Goal: Task Accomplishment & Management: Use online tool/utility

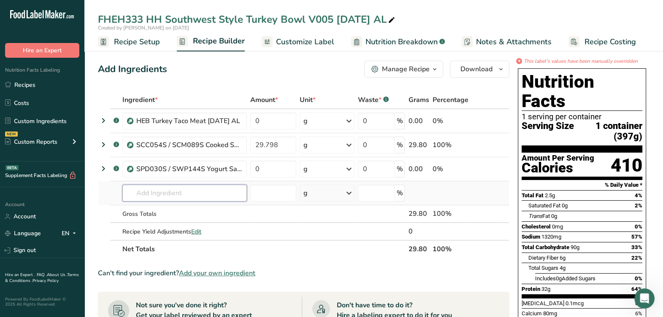
scroll to position [855, 0]
click at [209, 190] on input "text" at bounding box center [184, 193] width 124 height 17
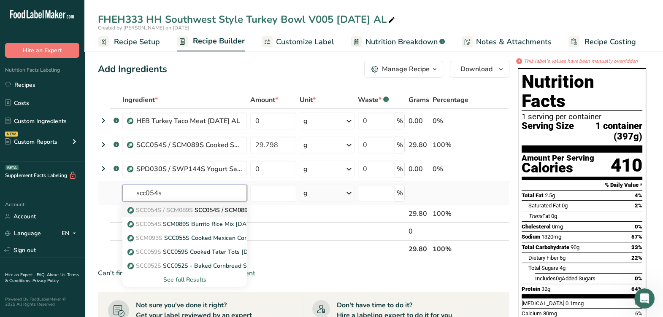
type input "scc054s"
click at [215, 209] on p "SCC054S / SCM089S SCC054S / SCM089S Cooked Southwest Rice [DATE] AL" at bounding box center [238, 210] width 219 height 9
type input "SCC054S / SCM089S Cooked Southwest Rice [DATE] AL"
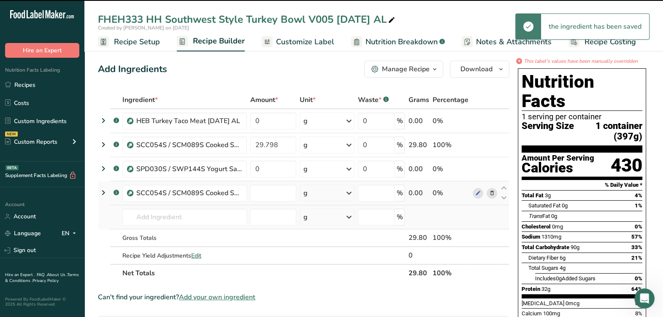
type input "0"
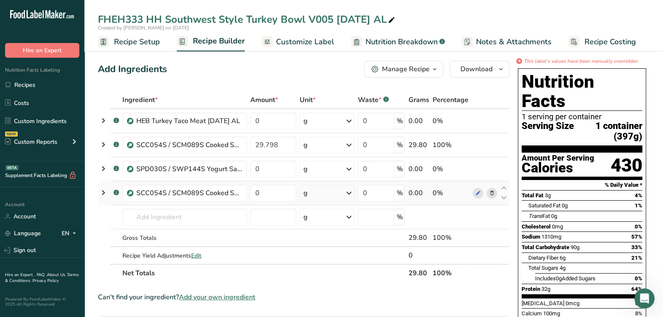
click at [490, 146] on icon at bounding box center [492, 145] width 6 height 9
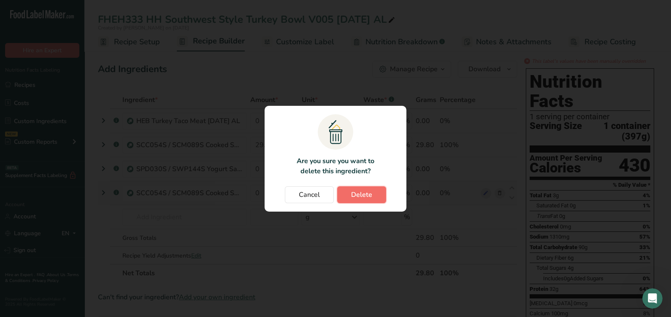
click at [361, 194] on span "Delete" at bounding box center [361, 195] width 21 height 10
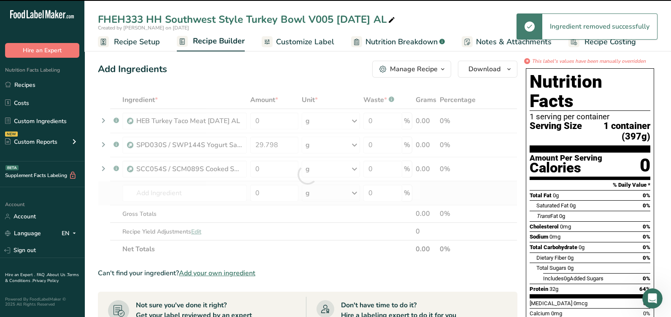
type input "0"
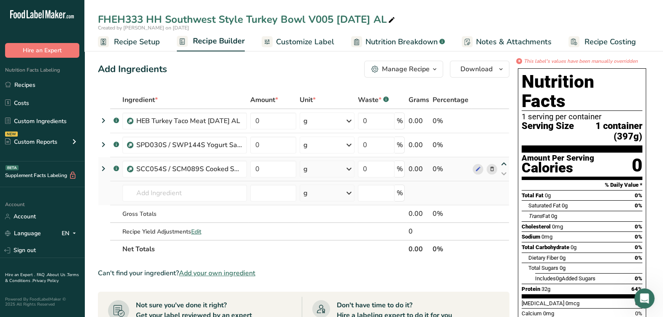
click at [502, 163] on icon at bounding box center [504, 164] width 10 height 6
click at [276, 124] on input "0" at bounding box center [273, 121] width 46 height 17
type input "3"
type input "60.101"
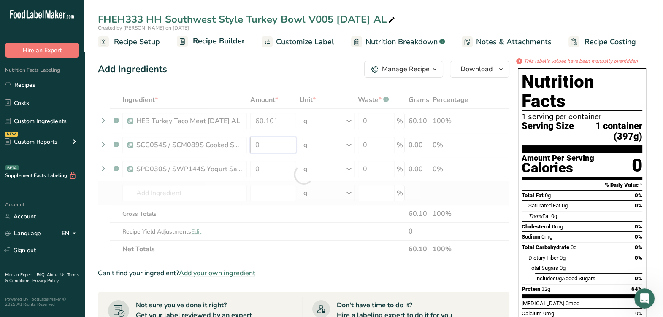
click at [279, 142] on div "Ingredient * Amount * Unit * Waste * .a-a{fill:#347362;}.b-a{fill:#fff;} Grams …" at bounding box center [303, 174] width 411 height 167
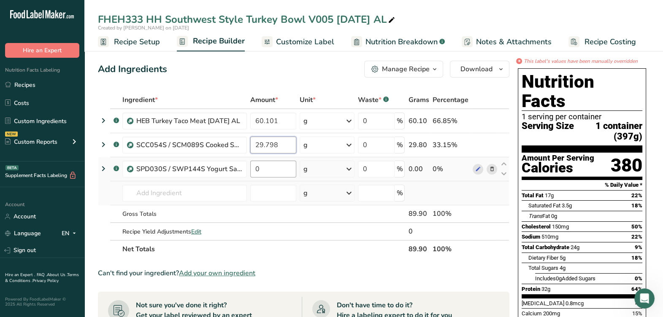
type input "29.798"
click at [280, 170] on div "Ingredient * Amount * Unit * Waste * .a-a{fill:#347362;}.b-a{fill:#fff;} Grams …" at bounding box center [303, 174] width 411 height 167
type input "10.101"
click at [346, 250] on div "Ingredient * Amount * Unit * Waste * .a-a{fill:#347362;}.b-a{fill:#fff;} Grams …" at bounding box center [303, 174] width 411 height 167
click at [133, 41] on span "Recipe Setup" at bounding box center [137, 41] width 46 height 11
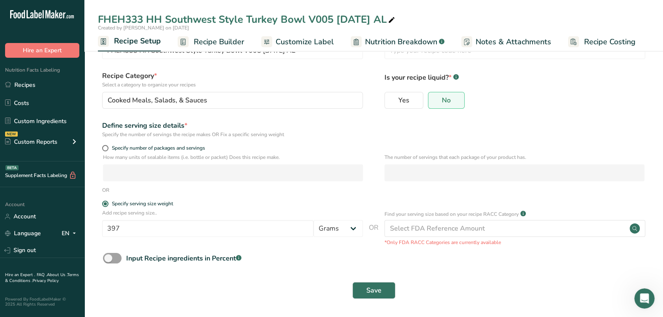
scroll to position [32, 0]
click at [382, 292] on button "Save" at bounding box center [373, 290] width 43 height 17
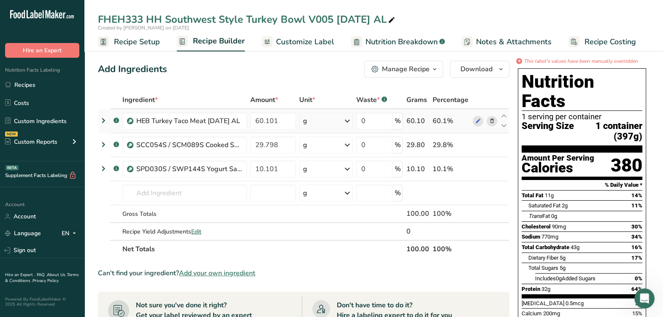
click at [471, 114] on td "60.1%" at bounding box center [450, 121] width 40 height 24
click at [474, 117] on span at bounding box center [478, 121] width 10 height 10
click at [475, 144] on icon at bounding box center [478, 145] width 6 height 9
click at [479, 169] on icon at bounding box center [478, 169] width 6 height 9
click at [434, 66] on icon "button" at bounding box center [434, 69] width 7 height 11
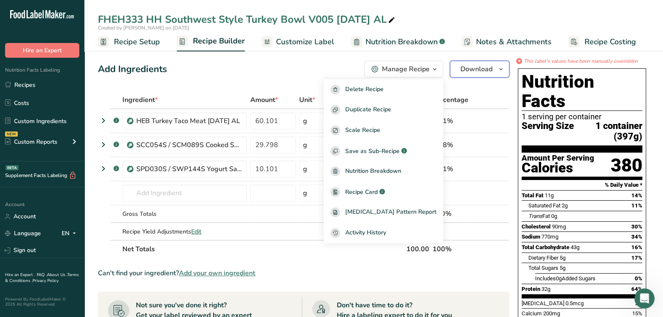
click at [467, 69] on span "Download" at bounding box center [476, 69] width 32 height 10
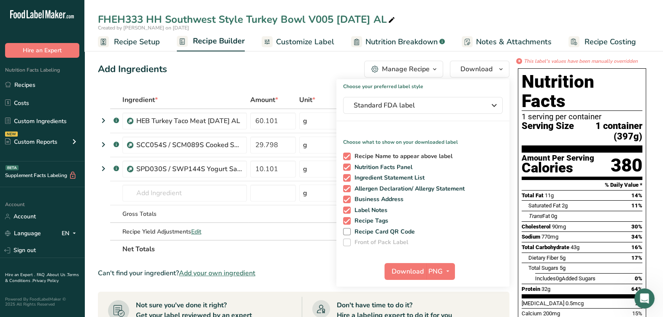
click at [348, 155] on span at bounding box center [347, 157] width 8 height 8
click at [348, 155] on input "Recipe Name to appear above label" at bounding box center [345, 156] width 5 height 5
checkbox input "false"
click at [347, 173] on div "Recipe Name to appear above label Nutrition Facts Panel Ingredient Statement Li…" at bounding box center [422, 197] width 173 height 97
click at [345, 178] on span at bounding box center [347, 178] width 8 height 8
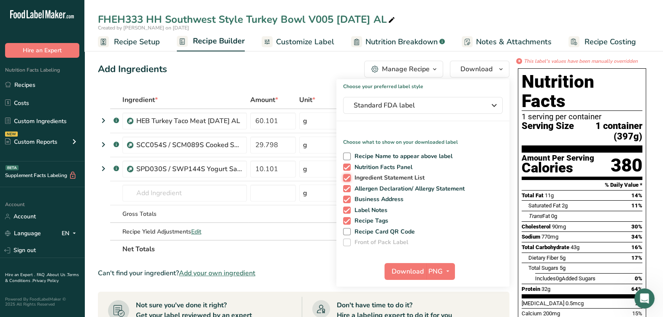
click at [345, 178] on input "Ingredient Statement List" at bounding box center [345, 177] width 5 height 5
checkbox input "false"
drag, startPoint x: 348, startPoint y: 189, endPoint x: 354, endPoint y: 201, distance: 13.6
click at [348, 189] on span at bounding box center [347, 189] width 8 height 8
click at [348, 189] on input "Allergen Declaration/ Allergy Statement" at bounding box center [345, 188] width 5 height 5
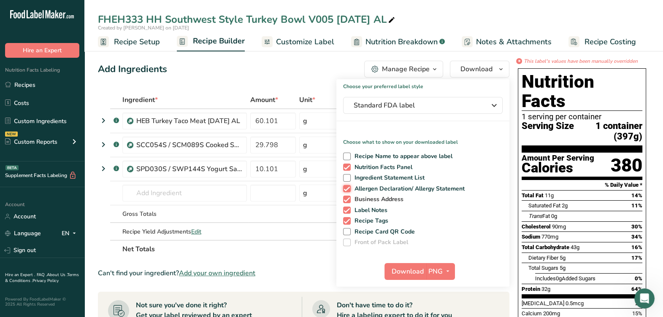
checkbox input "false"
click at [349, 198] on span at bounding box center [347, 200] width 8 height 8
click at [349, 198] on input "Business Address" at bounding box center [345, 199] width 5 height 5
checkbox input "false"
click at [348, 212] on span at bounding box center [347, 211] width 8 height 8
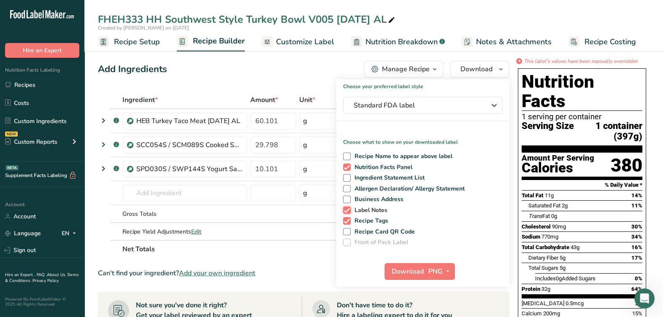
click at [348, 212] on input "Label Notes" at bounding box center [345, 210] width 5 height 5
checkbox input "false"
click at [349, 221] on span at bounding box center [347, 221] width 8 height 8
click at [349, 221] on input "Recipe Tags" at bounding box center [345, 220] width 5 height 5
checkbox input "false"
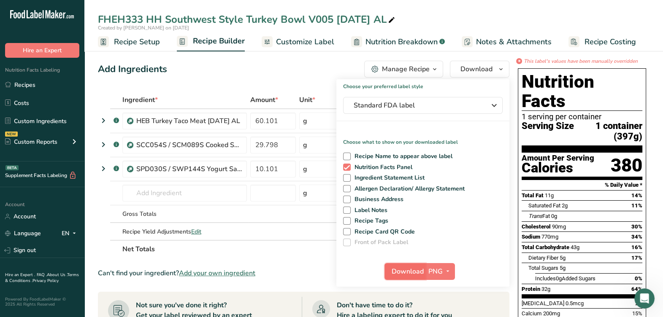
click at [407, 267] on span "Download" at bounding box center [408, 272] width 32 height 10
click at [262, 72] on div "Add Ingredients Manage Recipe Delete Recipe Duplicate Recipe Scale Recipe Save …" at bounding box center [303, 69] width 411 height 17
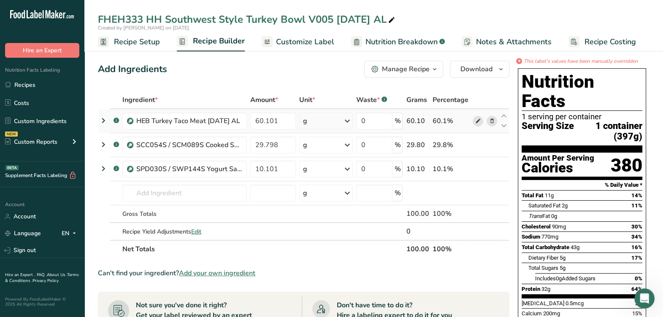
click at [478, 117] on icon at bounding box center [478, 121] width 6 height 9
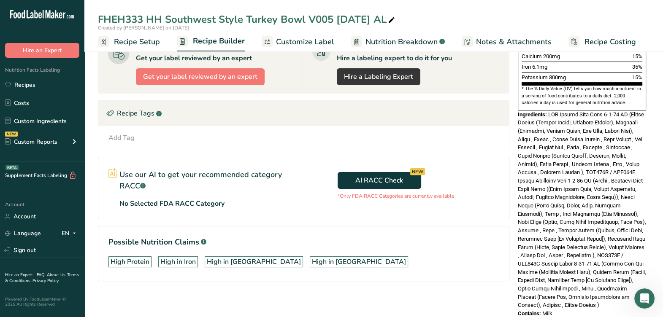
scroll to position [260, 0]
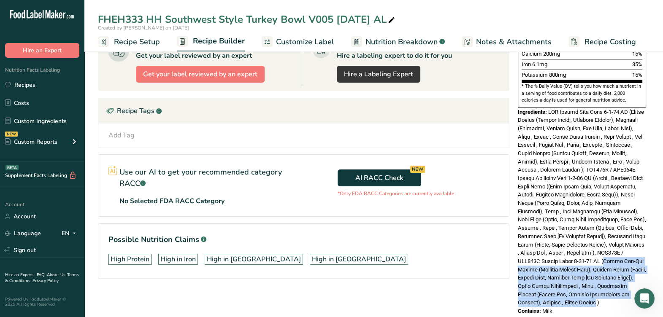
drag, startPoint x: 544, startPoint y: 250, endPoint x: 603, endPoint y: 283, distance: 67.8
click at [603, 283] on span at bounding box center [582, 207] width 128 height 197
copy span "Plain Non-Fat Yogurt (Cultured Nonfat Milk), Garlic Puree (Garlic, [MEDICAL_DAT…"
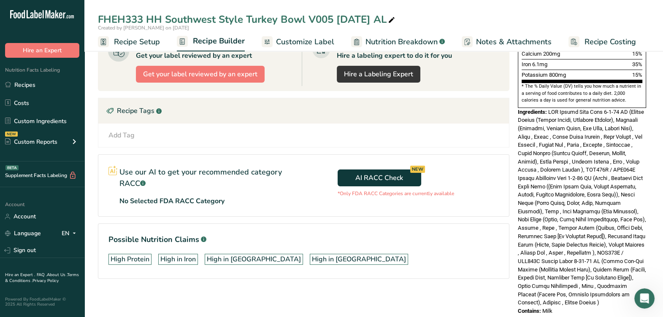
click at [619, 218] on span at bounding box center [582, 207] width 128 height 197
click at [54, 86] on link "Recipes" at bounding box center [42, 85] width 84 height 16
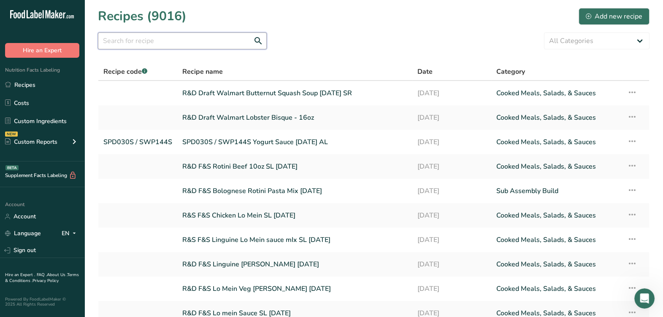
click at [156, 44] on input "text" at bounding box center [182, 40] width 169 height 17
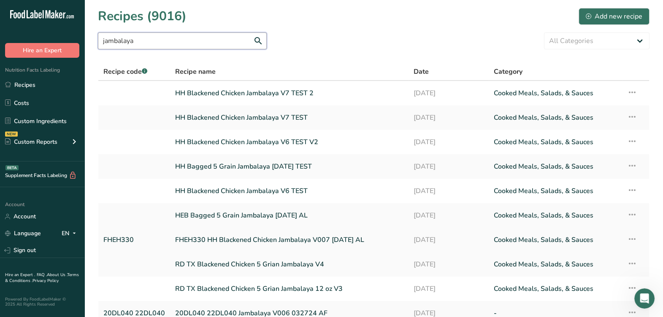
type input "jambalaya"
click at [283, 240] on link "FHEH330 HH Blackened Chicken Jambalaya V007 [DATE] AL" at bounding box center [289, 240] width 228 height 18
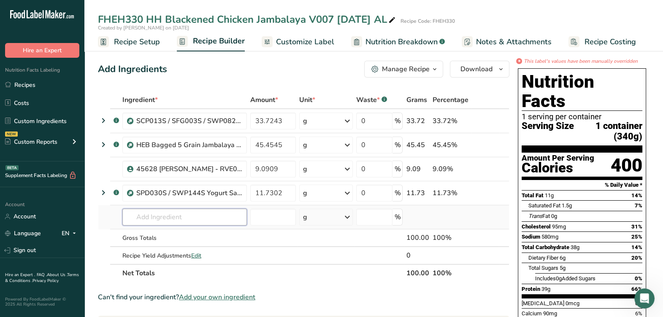
click at [198, 214] on input "text" at bounding box center [184, 217] width 124 height 17
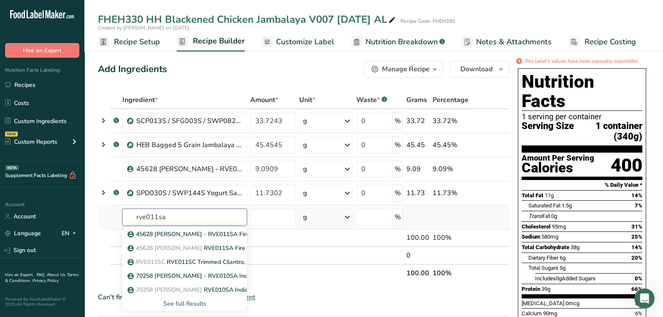
type input "rve011sa"
click at [191, 303] on div "See full Results" at bounding box center [184, 304] width 111 height 9
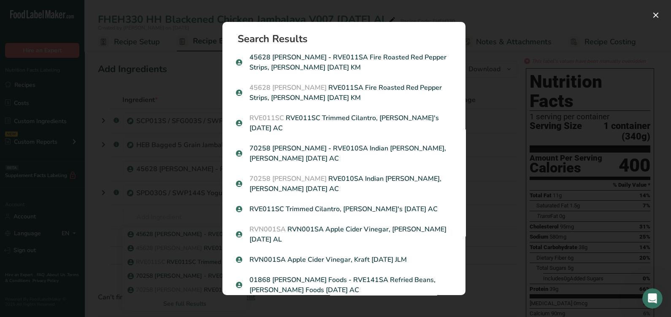
click at [533, 260] on div "Search results modal" at bounding box center [335, 158] width 671 height 317
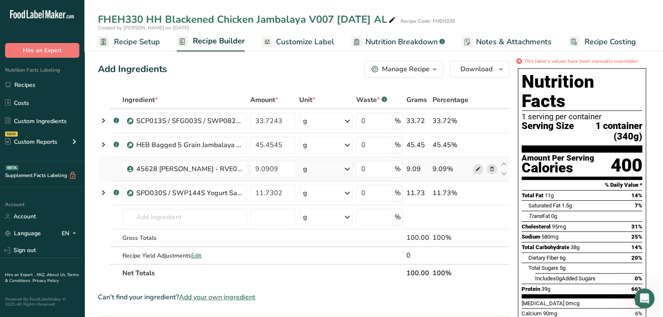
click at [480, 168] on icon at bounding box center [478, 169] width 6 height 9
click at [365, 44] on span "Nutrition Breakdown" at bounding box center [401, 41] width 72 height 11
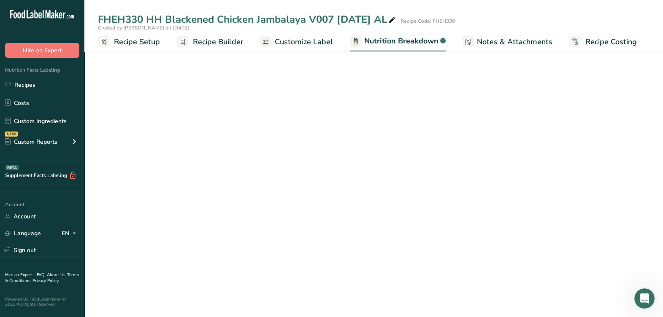
select select "Calories"
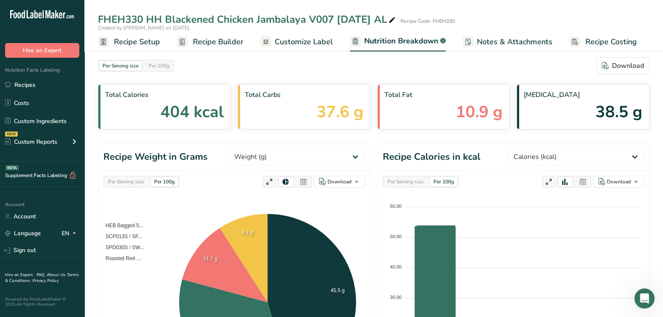
click at [304, 38] on span "Customize Label" at bounding box center [304, 41] width 58 height 11
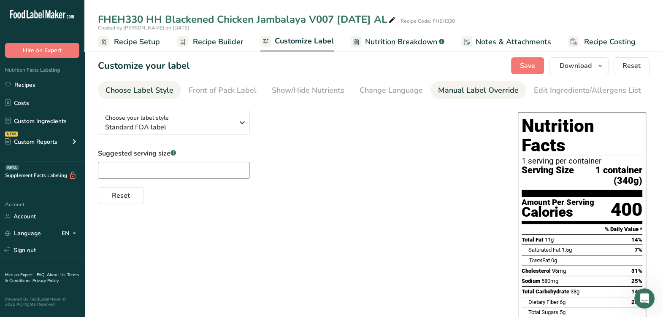
click at [453, 92] on div "Manual Label Override" at bounding box center [478, 90] width 81 height 11
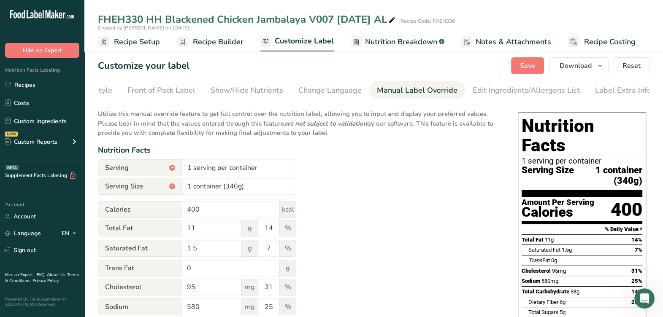
click at [219, 47] on span "Recipe Builder" at bounding box center [218, 41] width 51 height 11
click at [219, 43] on span "Recipe Builder" at bounding box center [218, 41] width 51 height 11
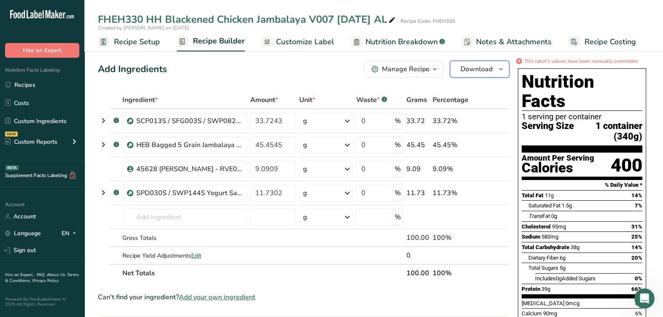
click at [502, 76] on button "Download" at bounding box center [480, 69] width 60 height 17
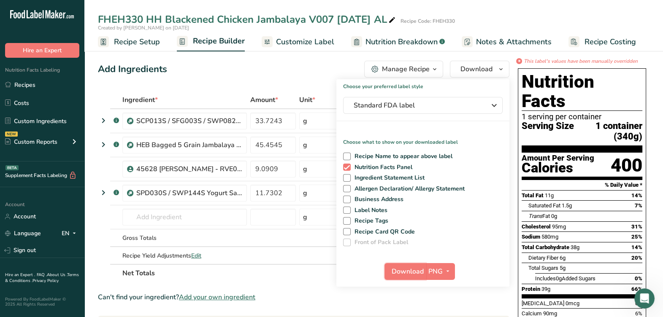
click at [393, 268] on span "Download" at bounding box center [408, 272] width 32 height 10
click at [589, 121] on span "1 container (340g)" at bounding box center [608, 131] width 68 height 21
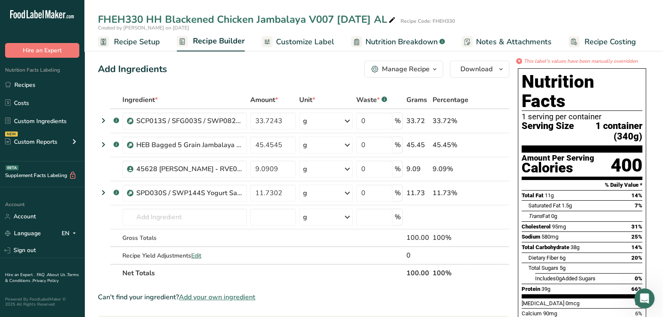
click at [296, 71] on div "Add Ingredients Manage Recipe Delete Recipe Duplicate Recipe Scale Recipe Save …" at bounding box center [303, 69] width 411 height 17
click at [447, 292] on div "Can't find your ingredient? Add your own ingredient" at bounding box center [303, 297] width 411 height 10
drag, startPoint x: 137, startPoint y: 53, endPoint x: 137, endPoint y: 48, distance: 4.7
drag, startPoint x: 137, startPoint y: 48, endPoint x: 134, endPoint y: 45, distance: 4.5
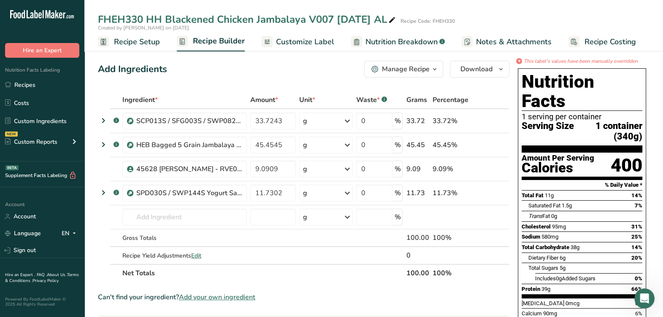
click at [135, 44] on span "Recipe Setup" at bounding box center [137, 41] width 46 height 11
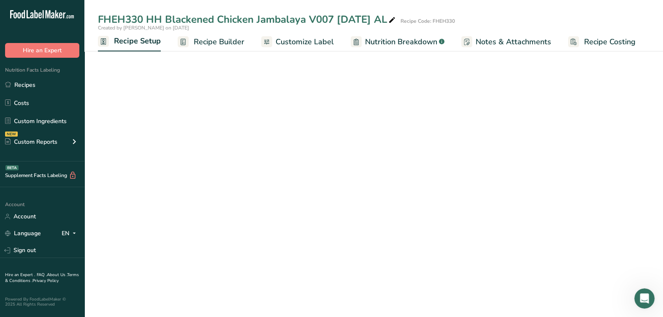
click at [135, 41] on span "Recipe Setup" at bounding box center [137, 40] width 47 height 11
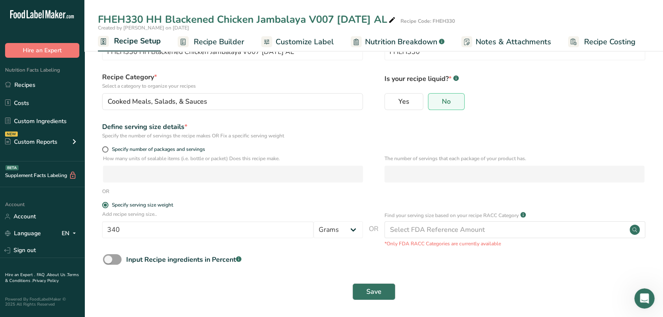
scroll to position [32, 0]
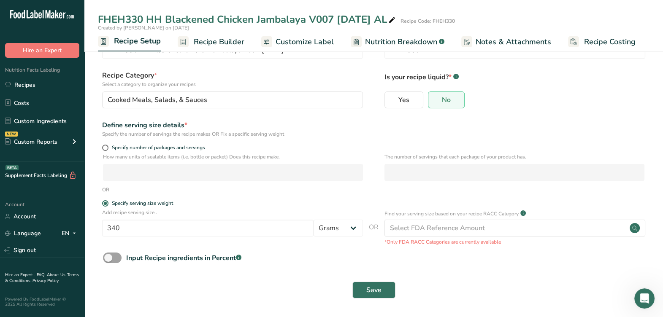
click at [234, 42] on span "Recipe Builder" at bounding box center [219, 41] width 51 height 11
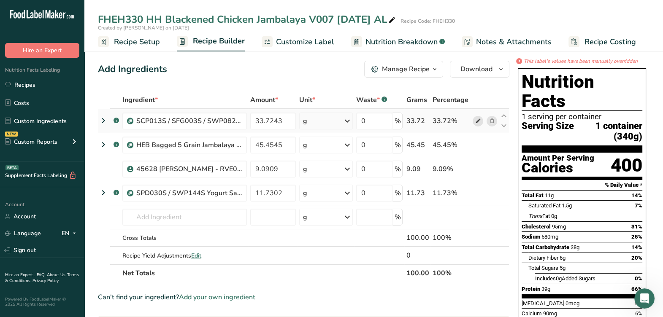
click at [475, 120] on icon at bounding box center [478, 121] width 6 height 9
click at [477, 146] on icon at bounding box center [478, 145] width 6 height 9
